Goal: Use online tool/utility: Utilize a website feature to perform a specific function

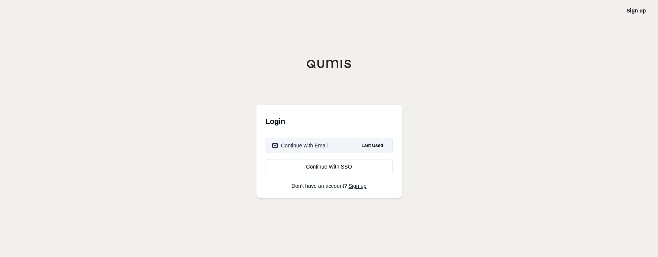
click at [324, 146] on div "Continue with Email" at bounding box center [300, 146] width 56 height 8
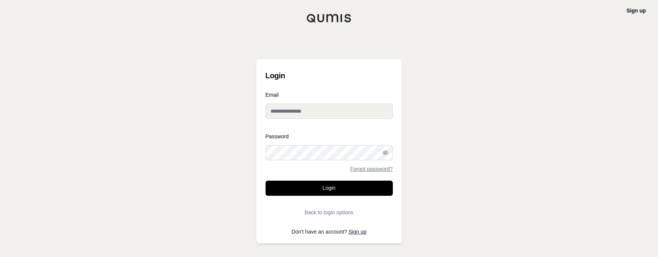
type input "**********"
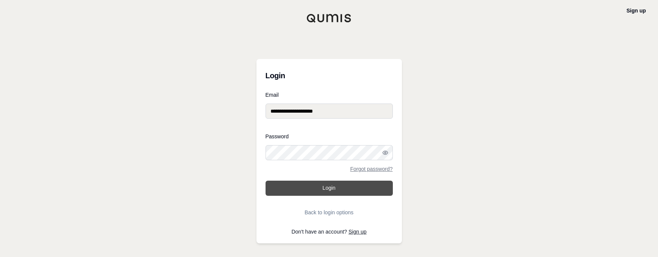
click at [330, 189] on button "Login" at bounding box center [328, 188] width 127 height 15
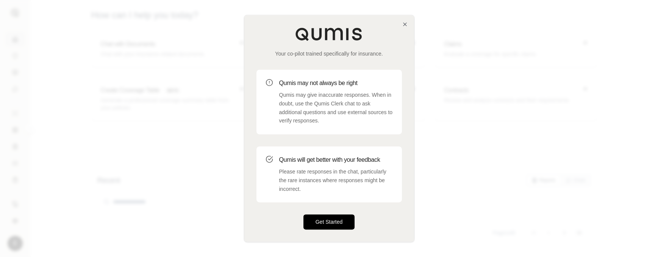
click at [332, 219] on button "Get Started" at bounding box center [328, 222] width 51 height 15
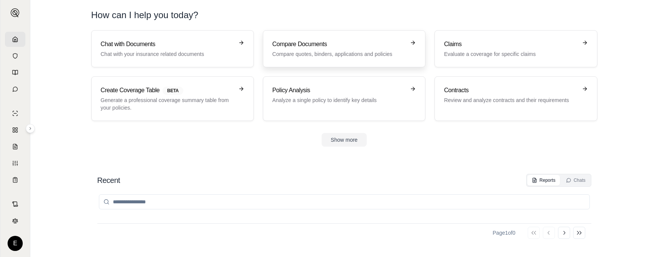
click at [323, 45] on h3 "Compare Documents" at bounding box center [338, 44] width 133 height 9
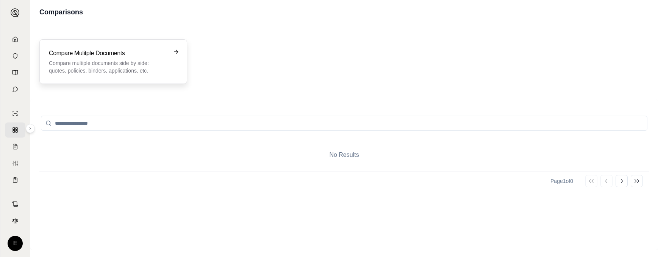
click at [118, 60] on p "Compare multiple documents side by side: quotes, policies, binders, application…" at bounding box center [108, 66] width 118 height 15
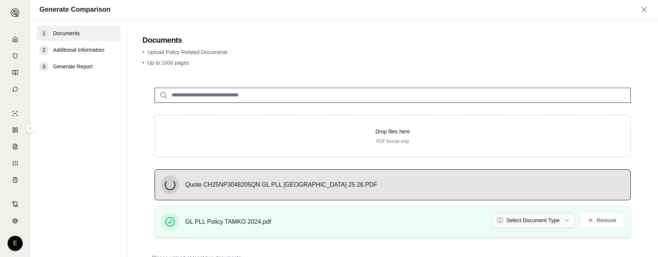
click at [533, 221] on html "E Generate Comparison 1 Documents 2 Additional Information 3 Generate Report Do…" at bounding box center [329, 128] width 658 height 257
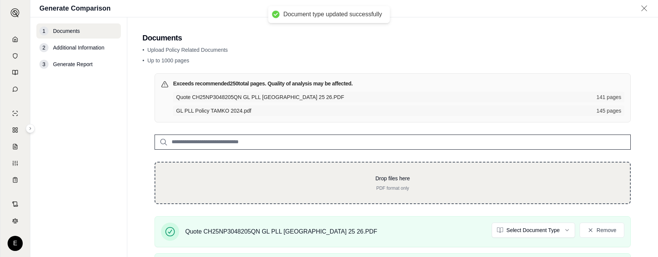
click at [471, 186] on p "PDF format only" at bounding box center [392, 188] width 450 height 6
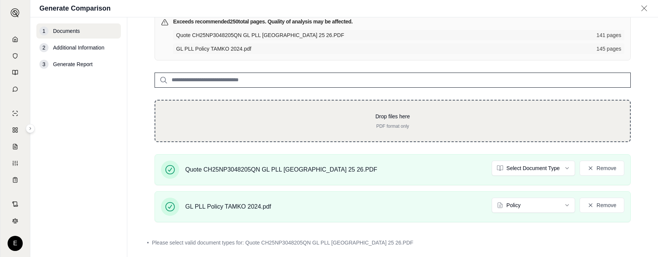
scroll to position [76, 0]
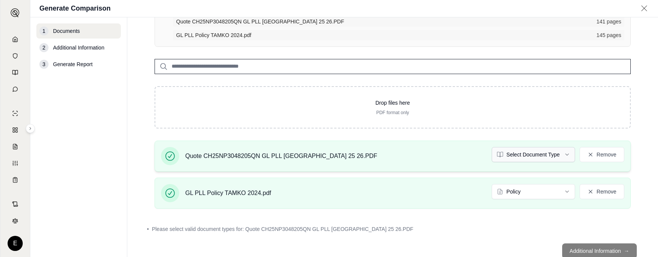
click at [551, 156] on html "E Generate Comparison 1 Documents 2 Additional Information 3 Generate Report Do…" at bounding box center [329, 128] width 658 height 257
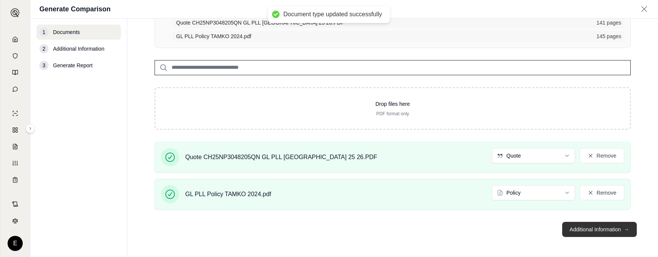
click at [583, 230] on button "Additional Information →" at bounding box center [599, 229] width 75 height 15
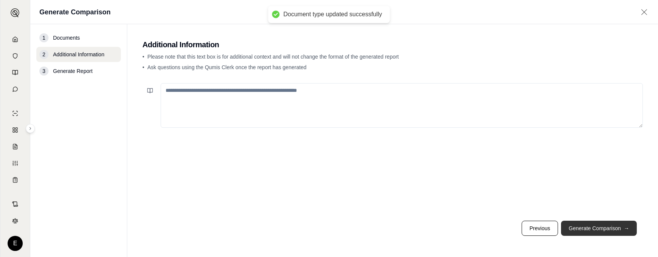
scroll to position [0, 0]
click at [583, 230] on button "Generate Comparison →" at bounding box center [599, 228] width 76 height 15
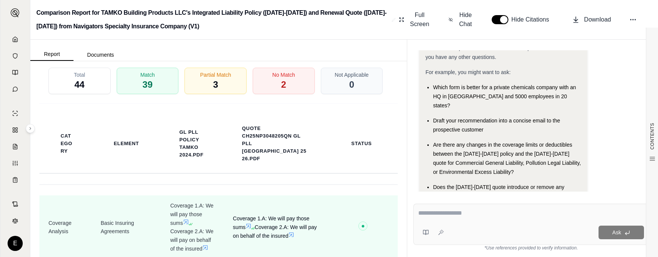
scroll to position [1742, 0]
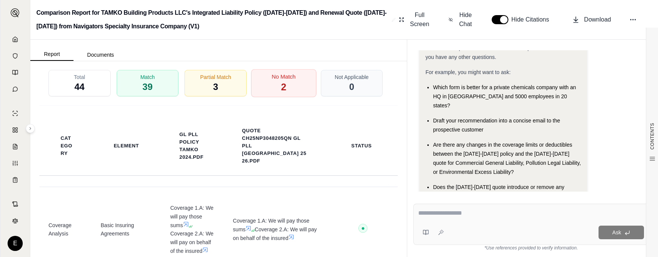
click at [283, 97] on div "No Match 2" at bounding box center [283, 83] width 65 height 28
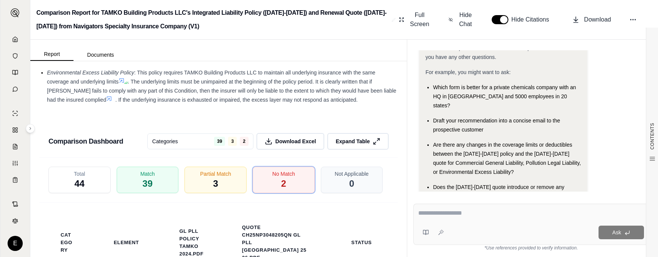
scroll to position [1628, 0]
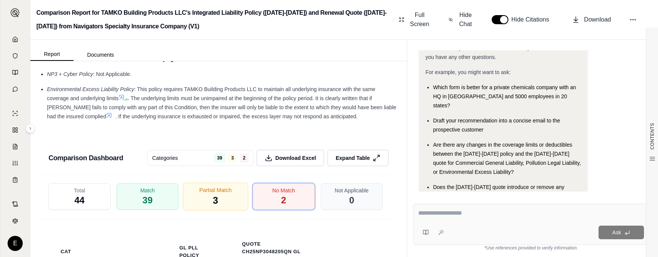
click at [216, 211] on div "Partial Match 3" at bounding box center [215, 197] width 65 height 28
click at [213, 207] on span "3" at bounding box center [215, 201] width 5 height 13
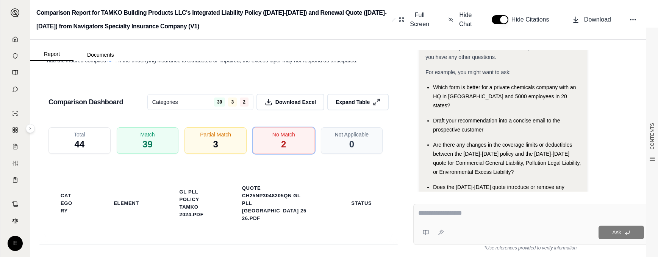
scroll to position [1666, 0]
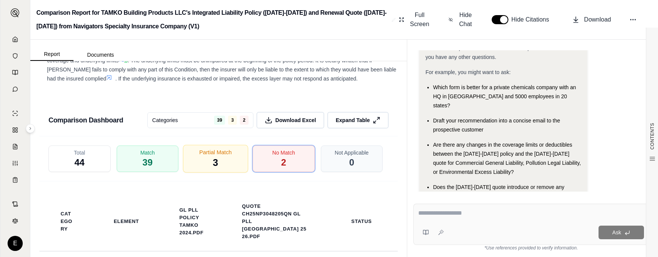
click at [214, 170] on span "3" at bounding box center [215, 163] width 5 height 13
click at [226, 173] on div "Partial Match 3" at bounding box center [215, 159] width 65 height 28
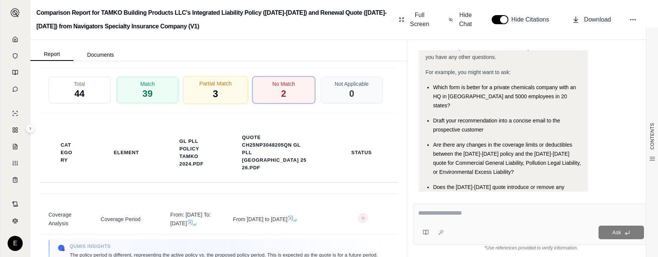
scroll to position [1742, 0]
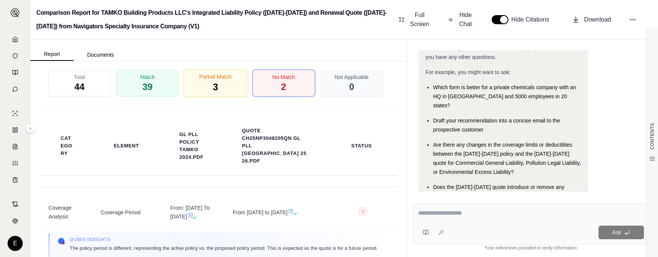
click at [213, 81] on span "Partial Match" at bounding box center [215, 77] width 33 height 8
click at [217, 97] on div "Partial Match 3" at bounding box center [215, 83] width 65 height 28
click at [233, 97] on div "Partial Match 3" at bounding box center [215, 83] width 65 height 28
click at [228, 72] on html "E Comparison Report for TAMKO Building Products LLC's Integrated Liability Poli…" at bounding box center [329, 128] width 658 height 257
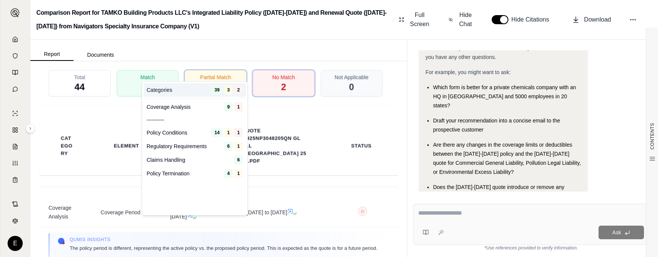
click at [230, 96] on div "Categories 39 3 2" at bounding box center [194, 90] width 102 height 14
click at [277, 152] on th "Quote CH25NP3048205QN GL PLL [GEOGRAPHIC_DATA] 25 26.PDF" at bounding box center [276, 146] width 86 height 47
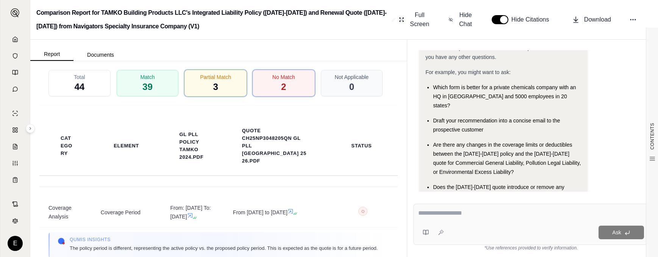
click at [83, 93] on span "44" at bounding box center [79, 87] width 10 height 12
click at [213, 94] on span "3" at bounding box center [215, 87] width 5 height 13
click at [206, 81] on span "Partial Match" at bounding box center [215, 77] width 33 height 8
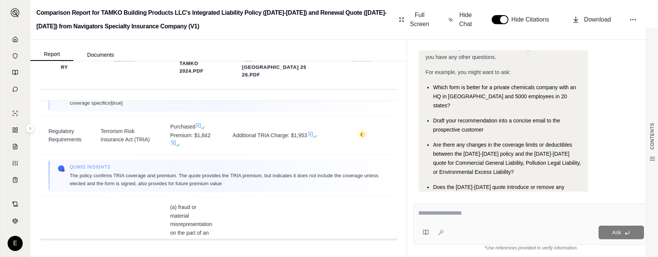
scroll to position [123, 0]
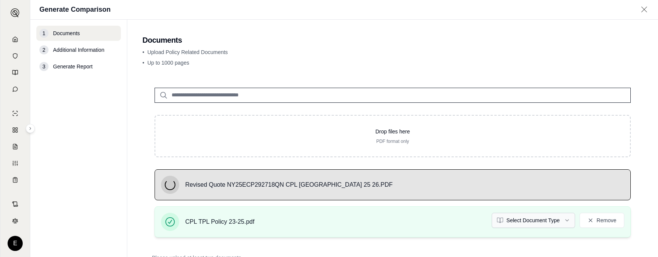
click at [527, 220] on html "E Generate Comparison 1 Documents 2 Additional Information 3 Generate Report Do…" at bounding box center [329, 128] width 658 height 257
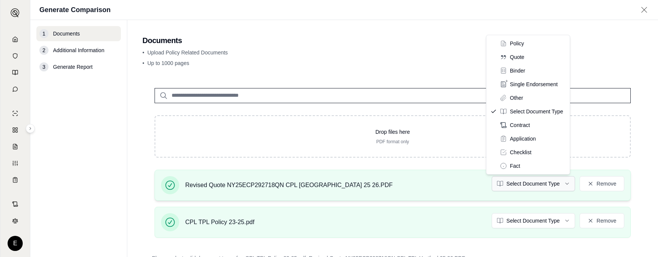
click at [541, 186] on html "E Generate Comparison 1 Documents 2 Additional Information 3 Generate Report Do…" at bounding box center [329, 128] width 658 height 257
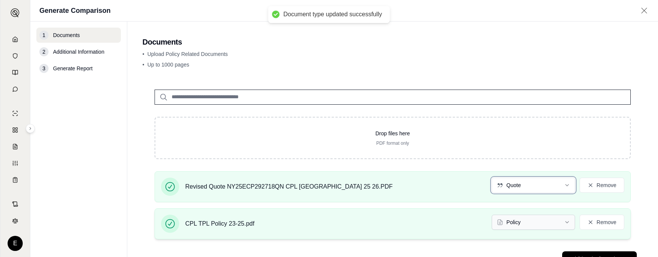
scroll to position [31, 0]
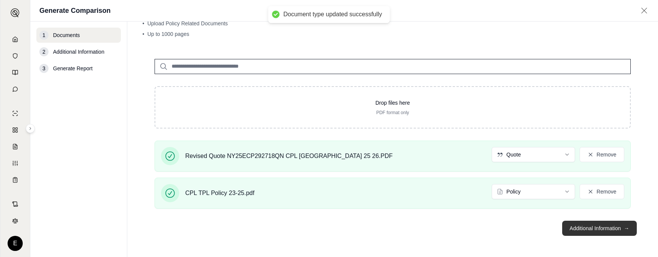
click at [588, 228] on button "Additional Information →" at bounding box center [599, 228] width 75 height 15
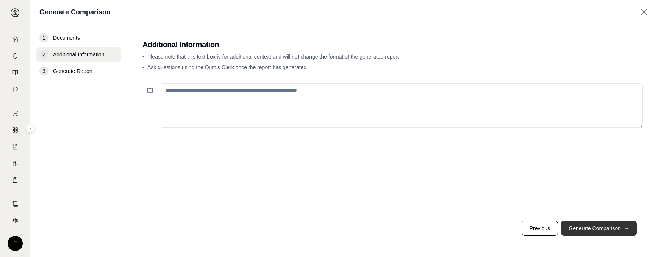
click at [588, 228] on button "Generate Comparison →" at bounding box center [599, 228] width 76 height 15
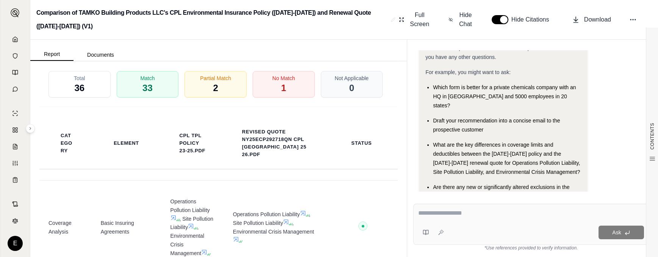
scroll to position [1666, 0]
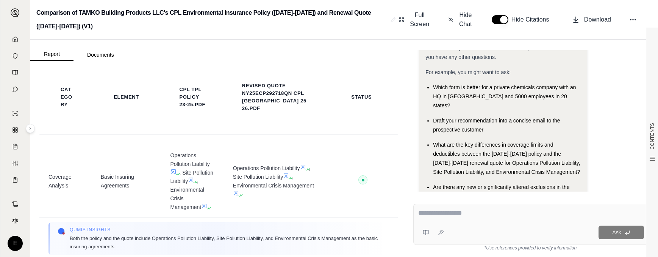
click at [281, 49] on span "1" at bounding box center [283, 42] width 5 height 13
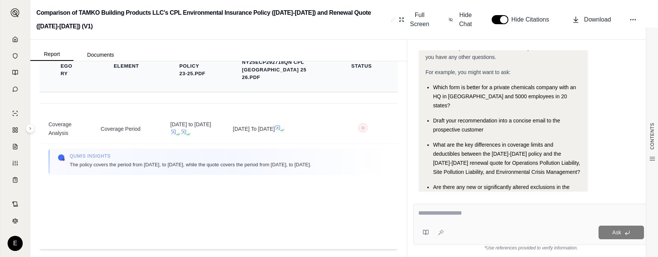
scroll to position [1621, 0]
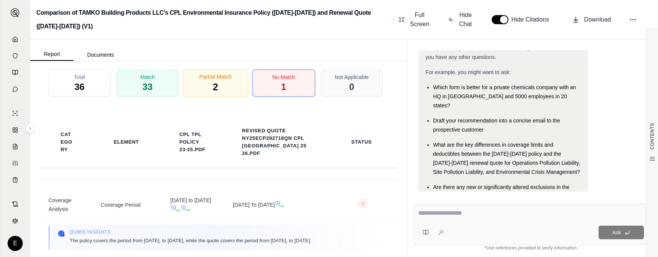
click at [227, 97] on div "Partial Match 2" at bounding box center [215, 83] width 65 height 28
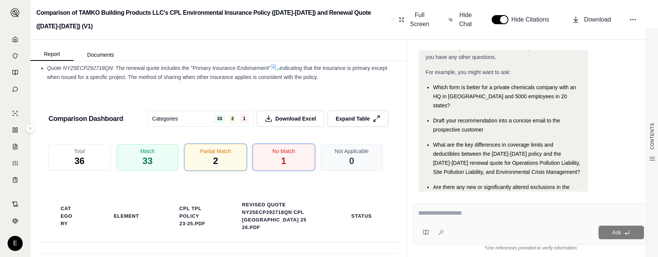
scroll to position [1545, 0]
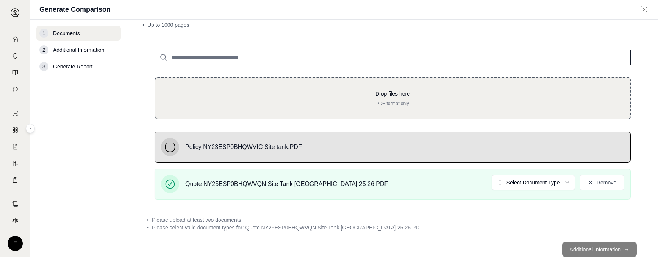
scroll to position [38, 0]
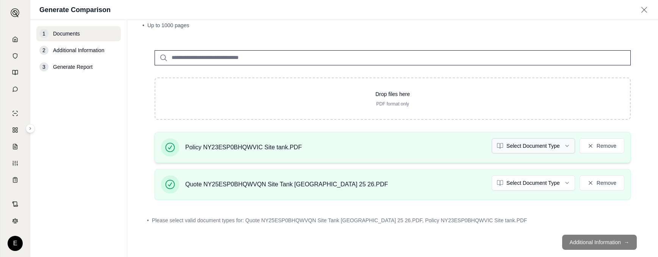
click at [555, 147] on html "E Generate Comparison 1 Documents 2 Additional Information 3 Generate Report Do…" at bounding box center [329, 128] width 658 height 257
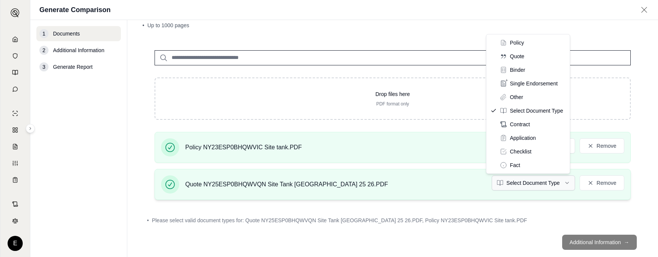
click at [525, 181] on html "E Generate Comparison 1 Documents 2 Additional Information 3 Generate Report Do…" at bounding box center [329, 128] width 658 height 257
drag, startPoint x: 520, startPoint y: 67, endPoint x: 519, endPoint y: 59, distance: 8.8
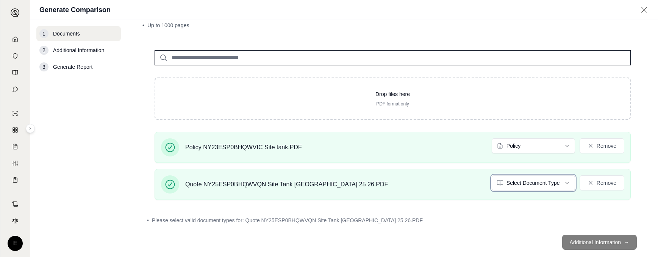
scroll to position [31, 0]
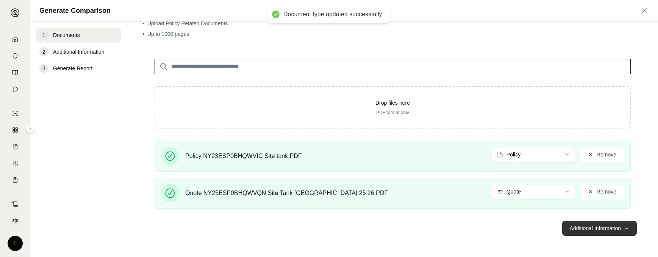
click at [583, 231] on button "Additional Information →" at bounding box center [599, 228] width 75 height 15
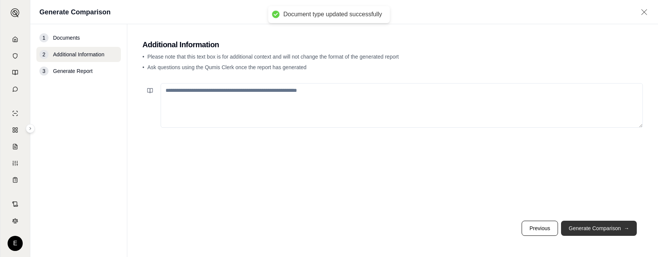
click at [583, 231] on button "Generate Comparison →" at bounding box center [599, 228] width 76 height 15
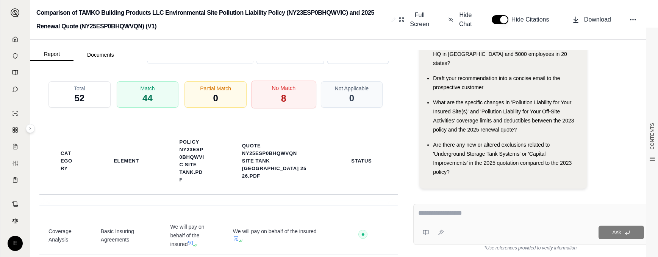
scroll to position [1779, 0]
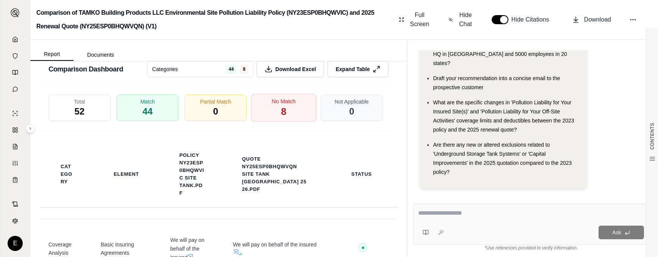
click at [285, 100] on div "No Match 8" at bounding box center [283, 108] width 65 height 28
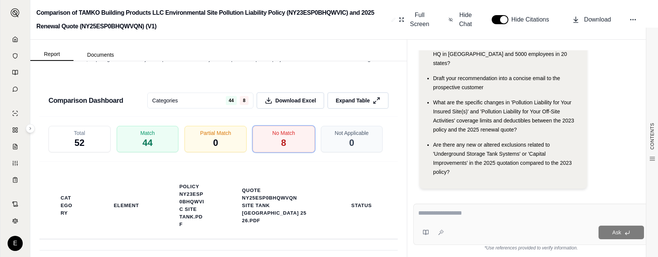
scroll to position [1730, 0]
